Goal: Information Seeking & Learning: Learn about a topic

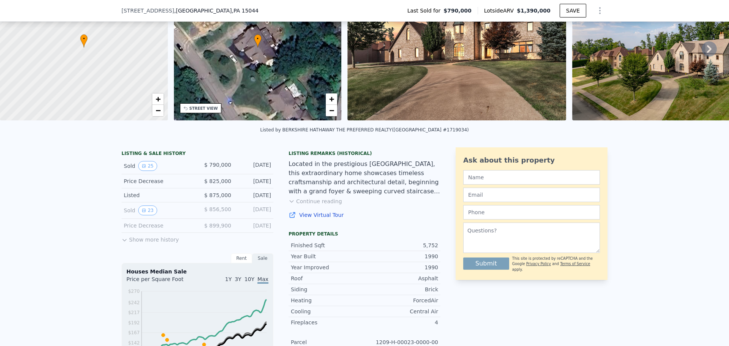
scroll to position [73, 0]
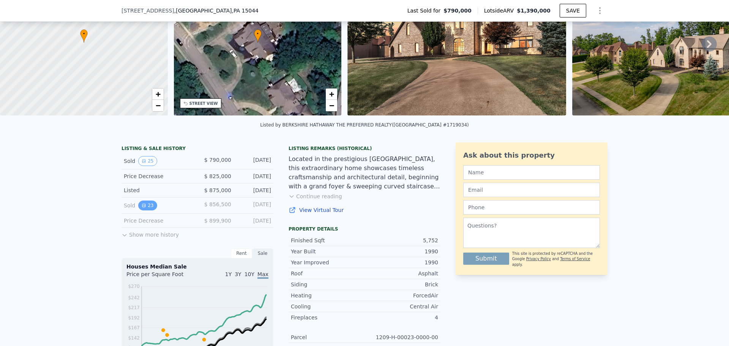
click at [146, 210] on button "23" at bounding box center [147, 206] width 19 height 10
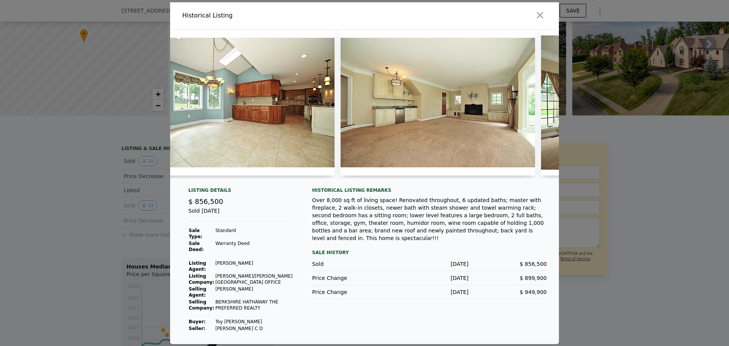
scroll to position [0, 2383]
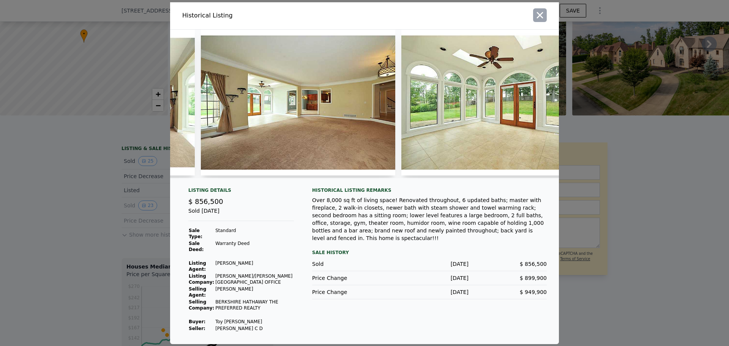
click at [542, 18] on icon "button" at bounding box center [540, 15] width 6 height 6
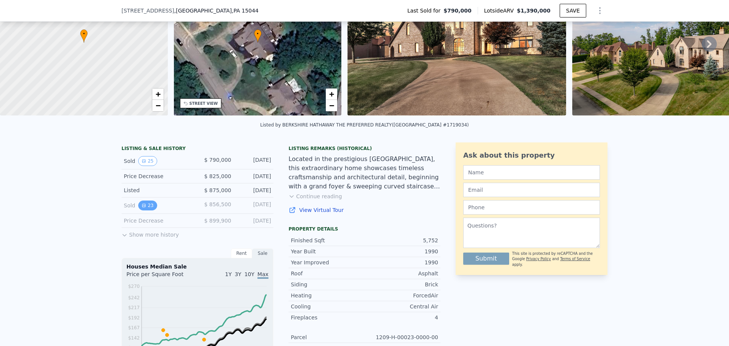
click at [144, 210] on button "23" at bounding box center [147, 206] width 19 height 10
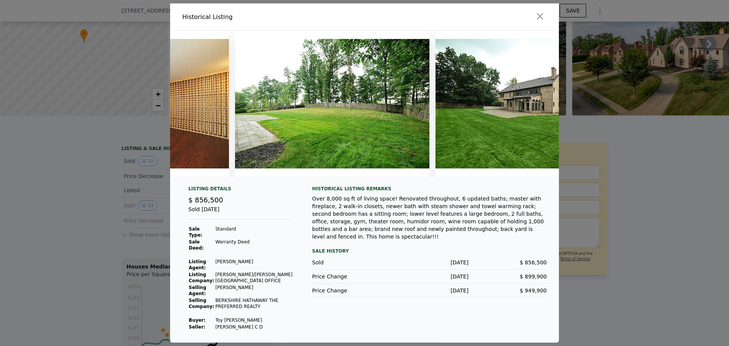
scroll to position [0, 4121]
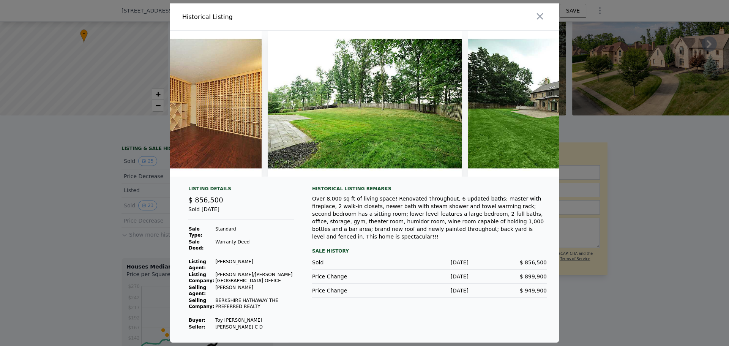
drag, startPoint x: 451, startPoint y: 19, endPoint x: 438, endPoint y: 32, distance: 18.0
click at [438, 30] on div at bounding box center [463, 16] width 191 height 27
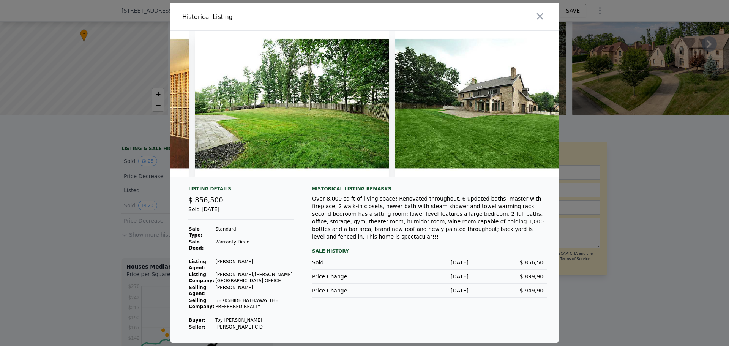
scroll to position [0, 4192]
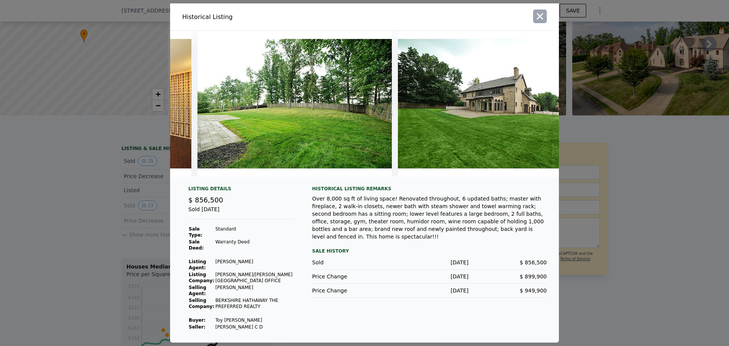
click at [542, 17] on icon "button" at bounding box center [540, 16] width 6 height 6
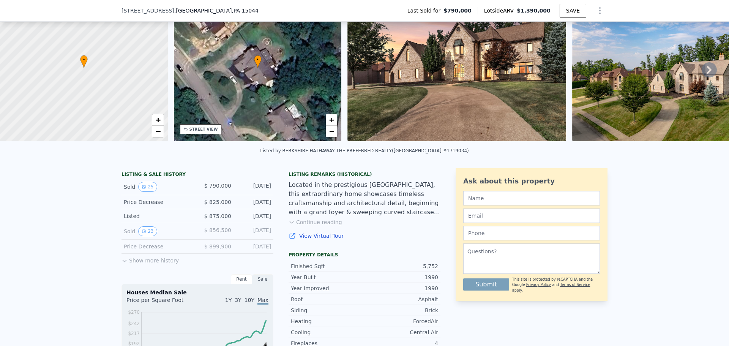
scroll to position [35, 0]
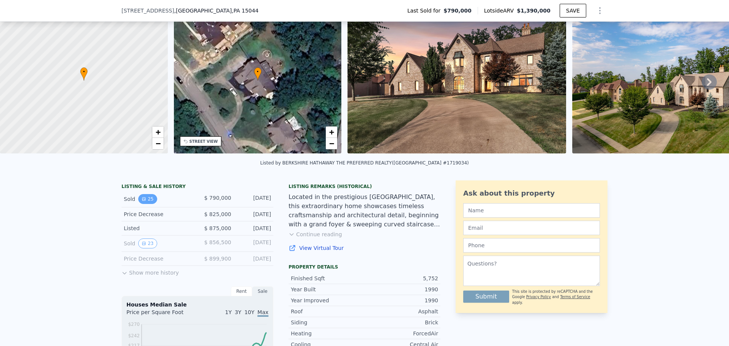
click at [146, 204] on button "25" at bounding box center [147, 199] width 19 height 10
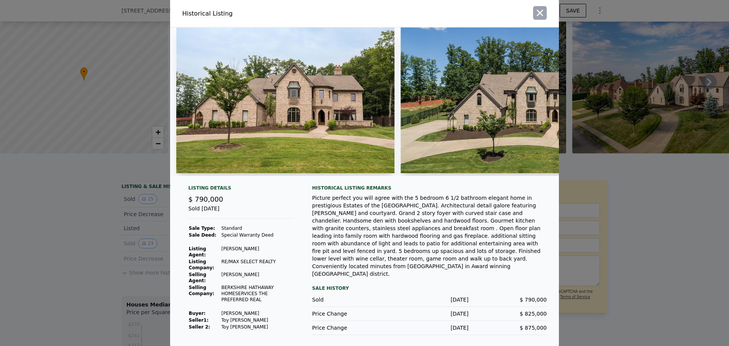
click at [539, 9] on icon "button" at bounding box center [540, 13] width 11 height 11
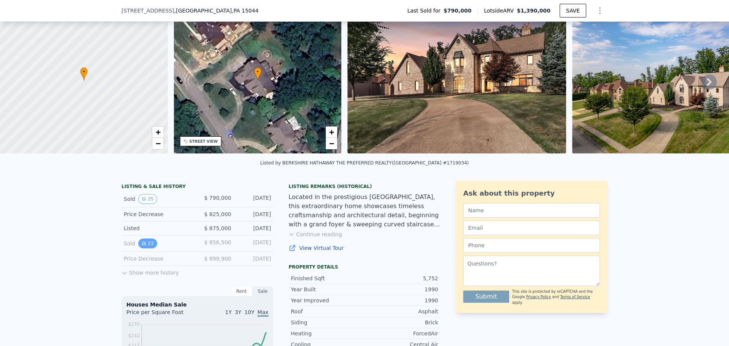
click at [145, 248] on button "23" at bounding box center [147, 244] width 19 height 10
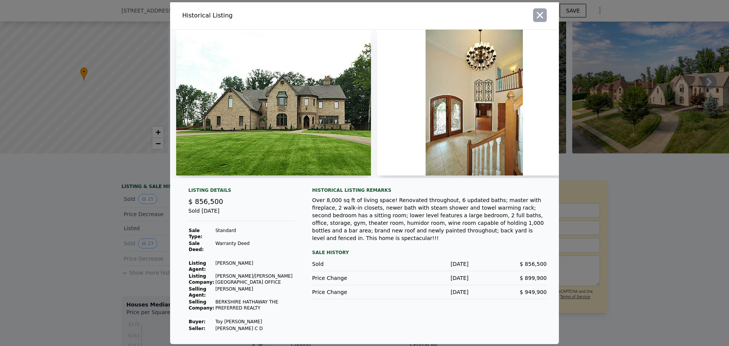
click at [545, 17] on icon "button" at bounding box center [540, 15] width 11 height 11
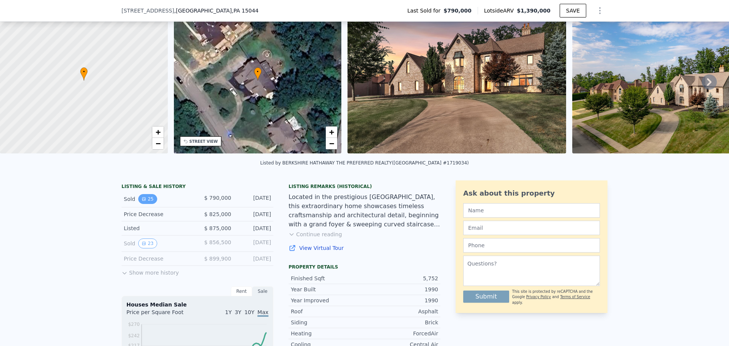
click at [142, 201] on icon "View historical data" at bounding box center [143, 199] width 3 height 3
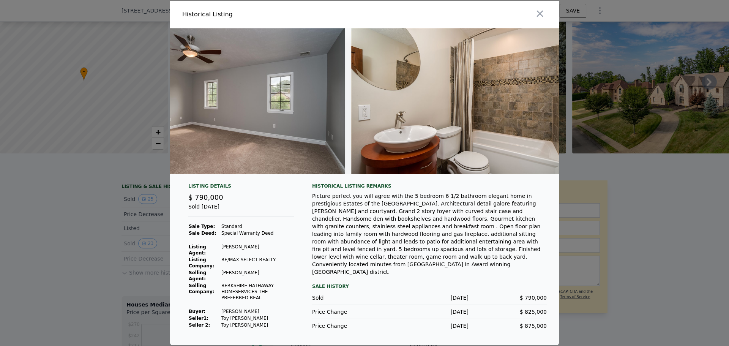
scroll to position [0, 2755]
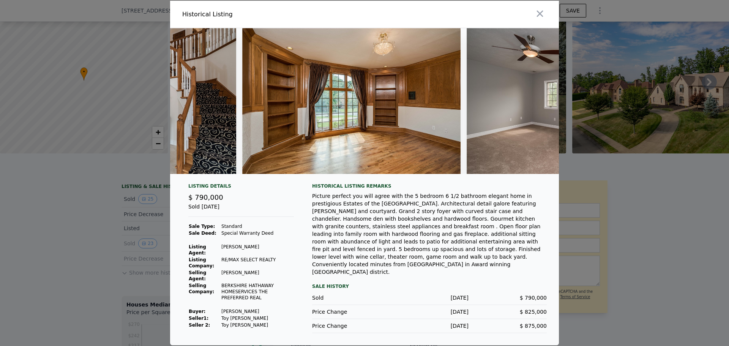
click at [536, 179] on div at bounding box center [364, 104] width 389 height 152
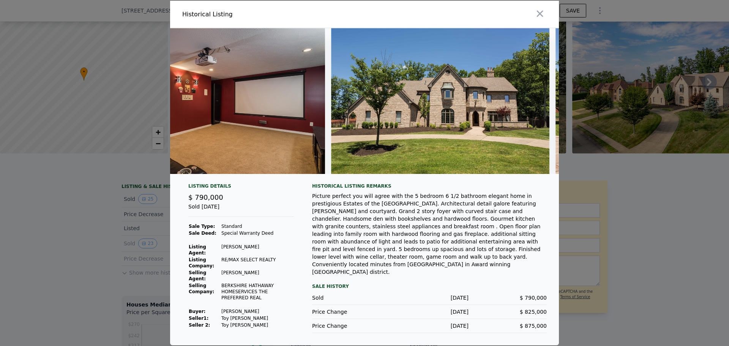
scroll to position [0, 5365]
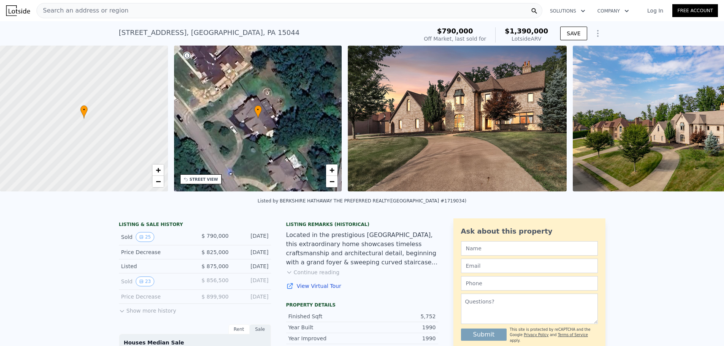
scroll to position [321, 0]
click at [697, 121] on icon at bounding box center [703, 119] width 15 height 15
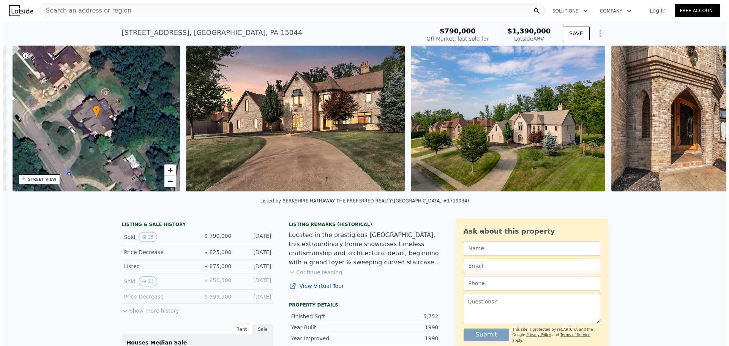
scroll to position [0, 177]
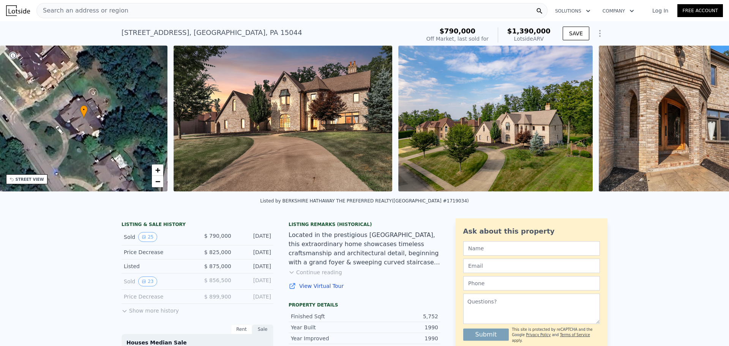
click at [697, 121] on img at bounding box center [708, 119] width 219 height 146
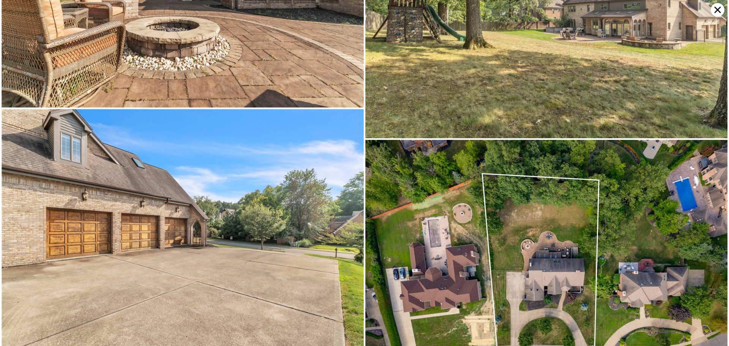
scroll to position [5743, 0]
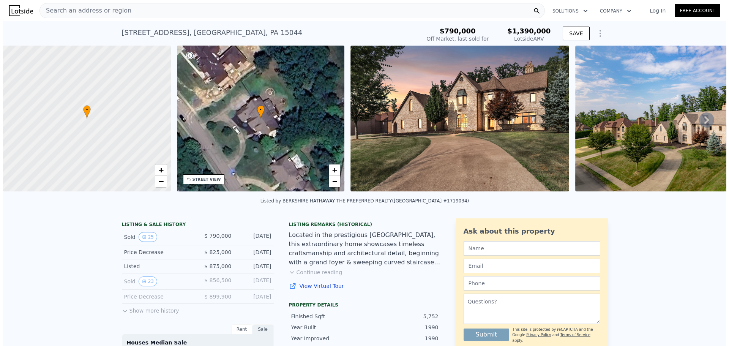
scroll to position [321, 0]
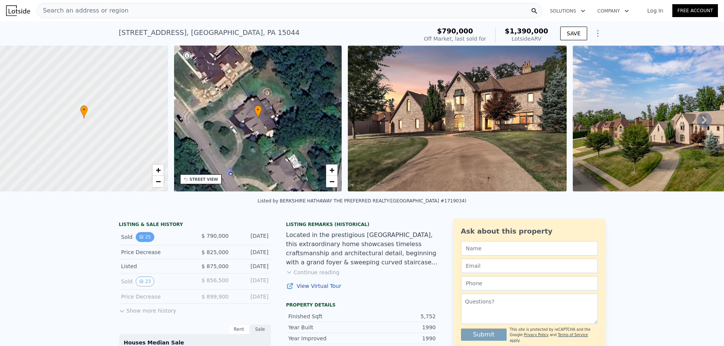
click at [142, 242] on button "25" at bounding box center [145, 237] width 19 height 10
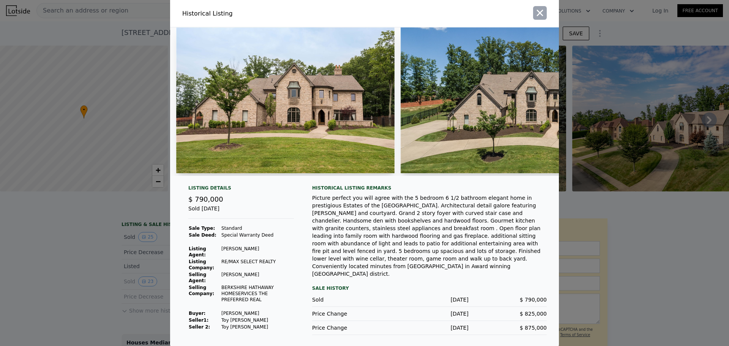
click at [537, 11] on icon "button" at bounding box center [540, 13] width 6 height 6
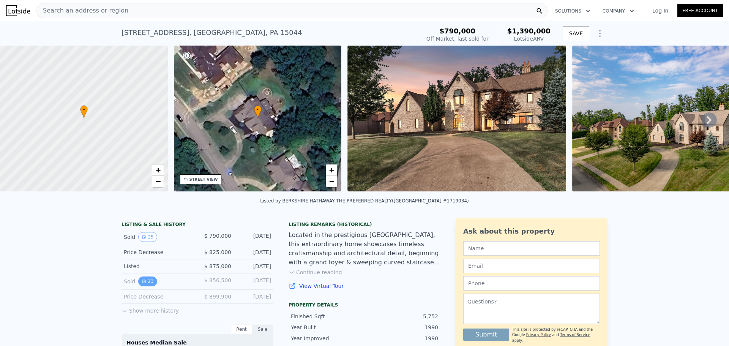
click at [145, 286] on button "23" at bounding box center [147, 282] width 19 height 10
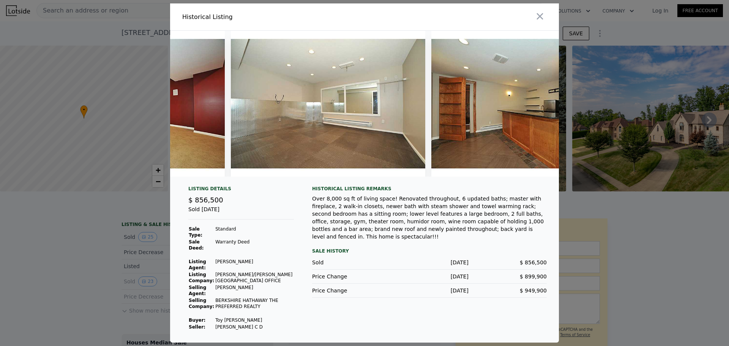
scroll to position [0, 3216]
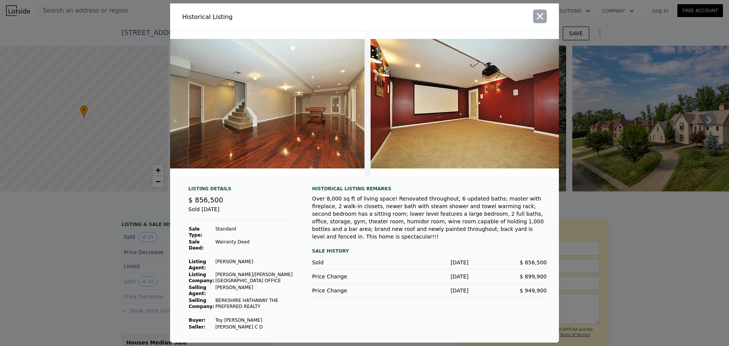
click at [536, 22] on icon "button" at bounding box center [540, 16] width 11 height 11
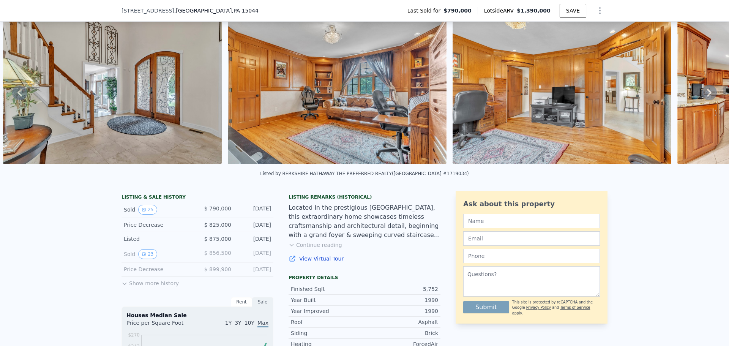
scroll to position [35, 0]
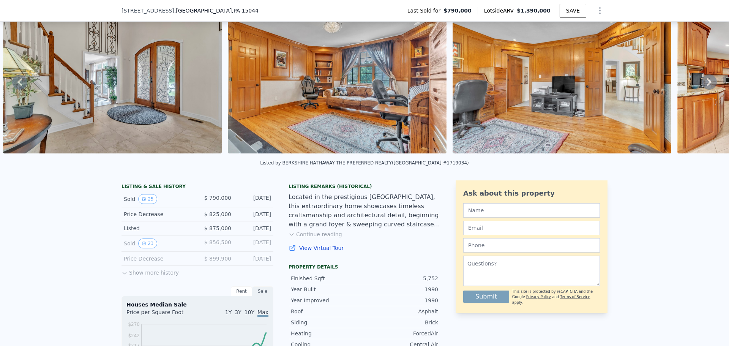
click at [316, 238] on button "Continue reading" at bounding box center [316, 235] width 54 height 8
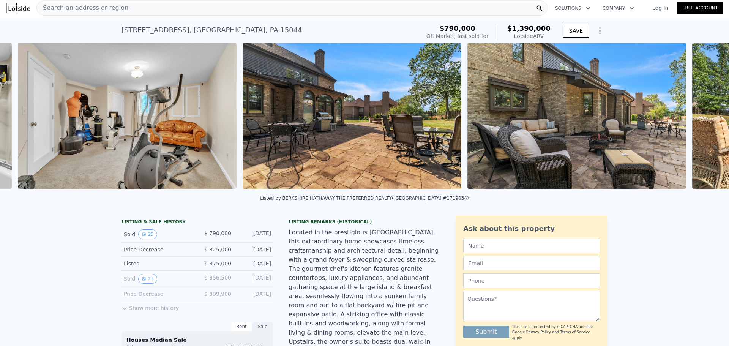
scroll to position [0, 9996]
